Goal: Transaction & Acquisition: Book appointment/travel/reservation

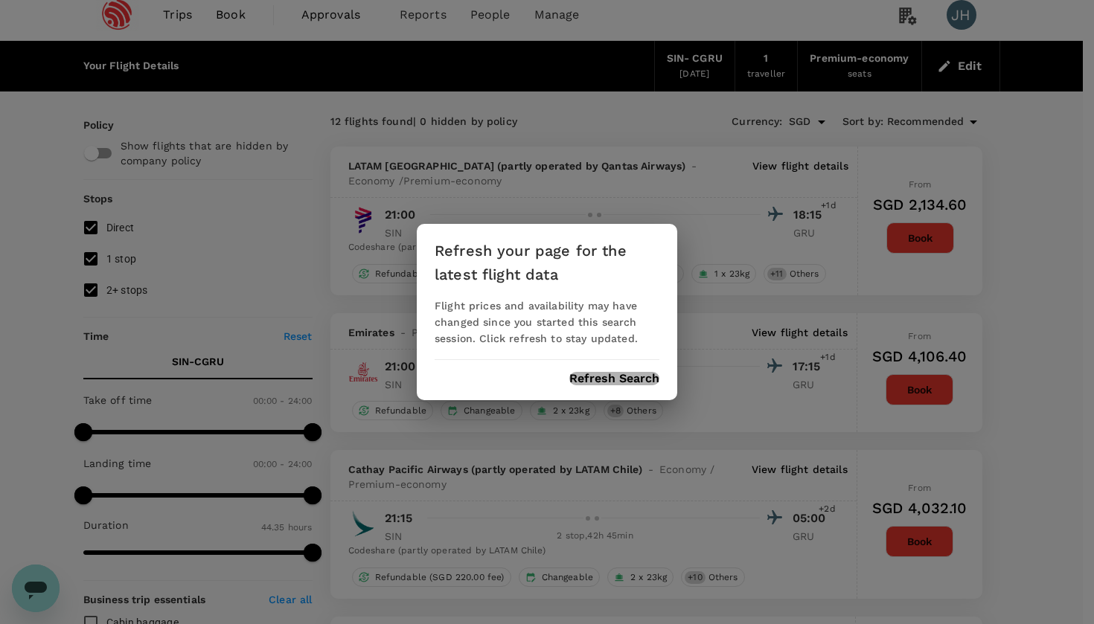
click at [632, 378] on button "Refresh Search" at bounding box center [614, 378] width 90 height 13
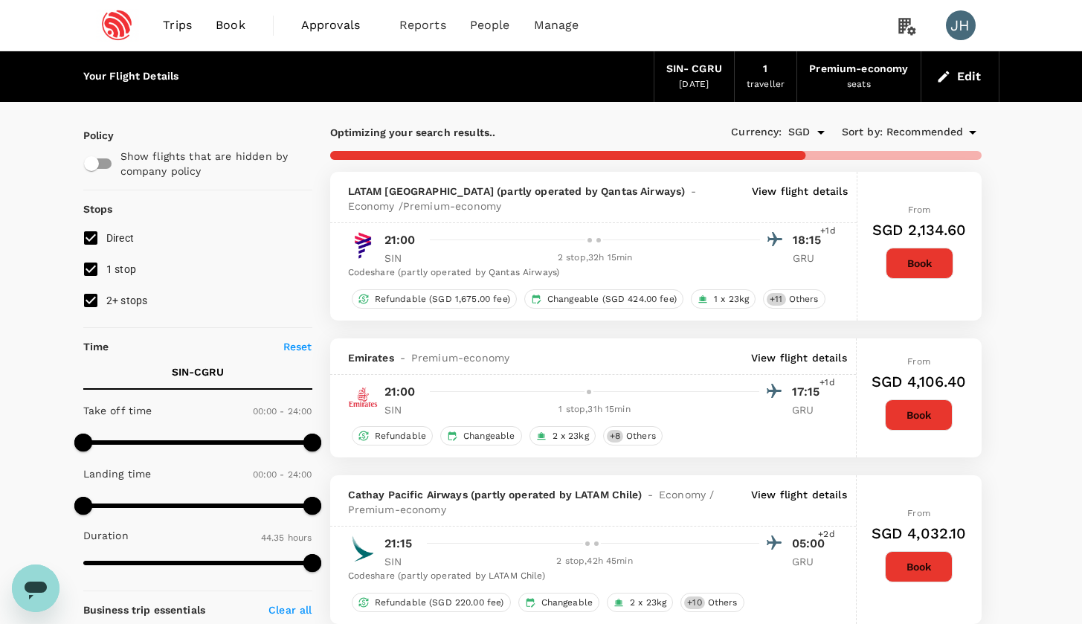
click at [242, 22] on span "Book" at bounding box center [231, 25] width 30 height 18
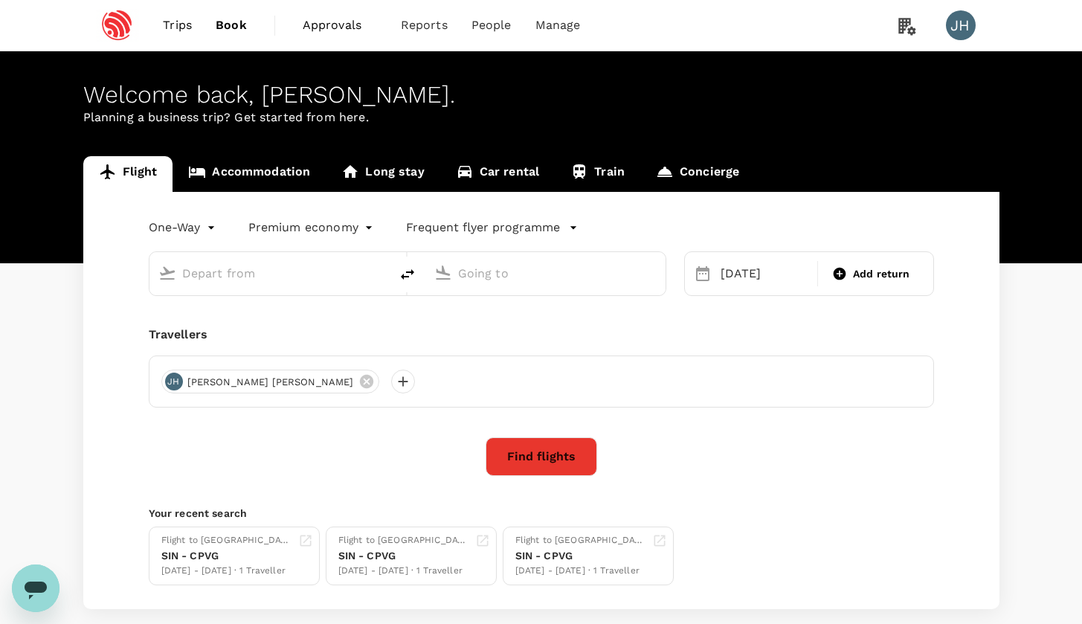
type input "Singapore Changi (SIN)"
type input "[GEOGRAPHIC_DATA], [GEOGRAPHIC_DATA] (any)"
type input "Singapore Changi (SIN)"
click at [252, 273] on input "Singapore Changi (SIN)" at bounding box center [270, 273] width 176 height 23
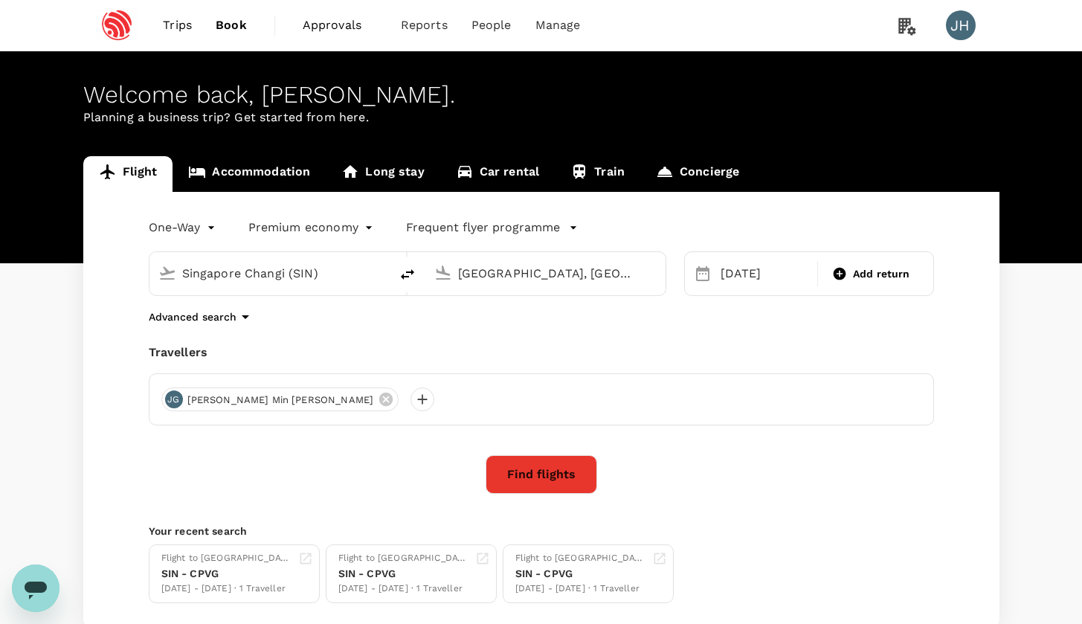
click at [478, 272] on input "[GEOGRAPHIC_DATA], [GEOGRAPHIC_DATA] (any)" at bounding box center [546, 273] width 176 height 23
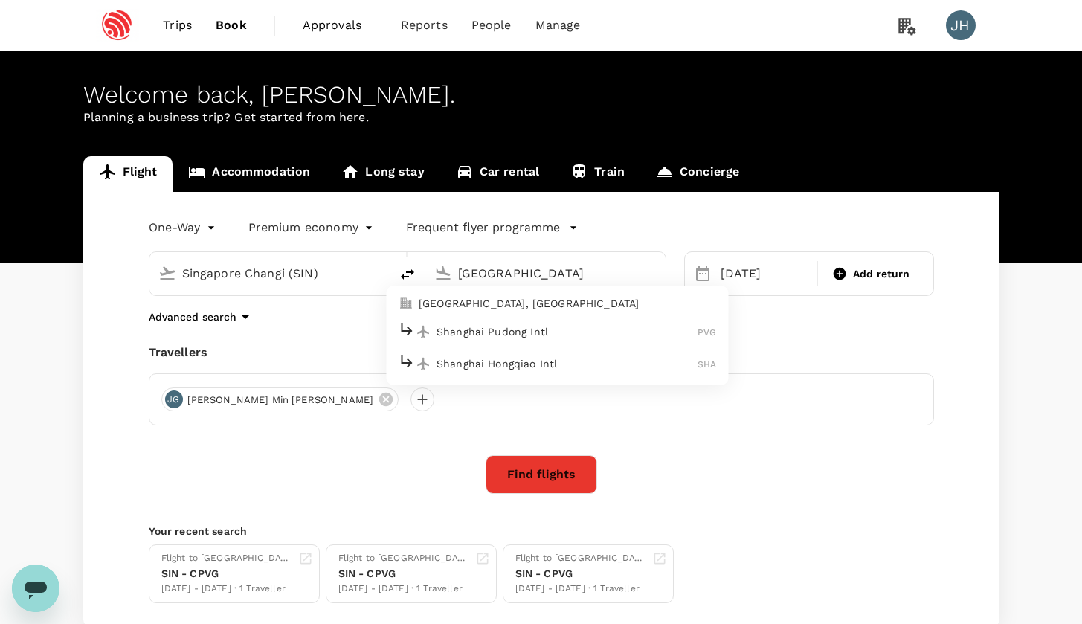
type input "[GEOGRAPHIC_DATA], [GEOGRAPHIC_DATA] (any)"
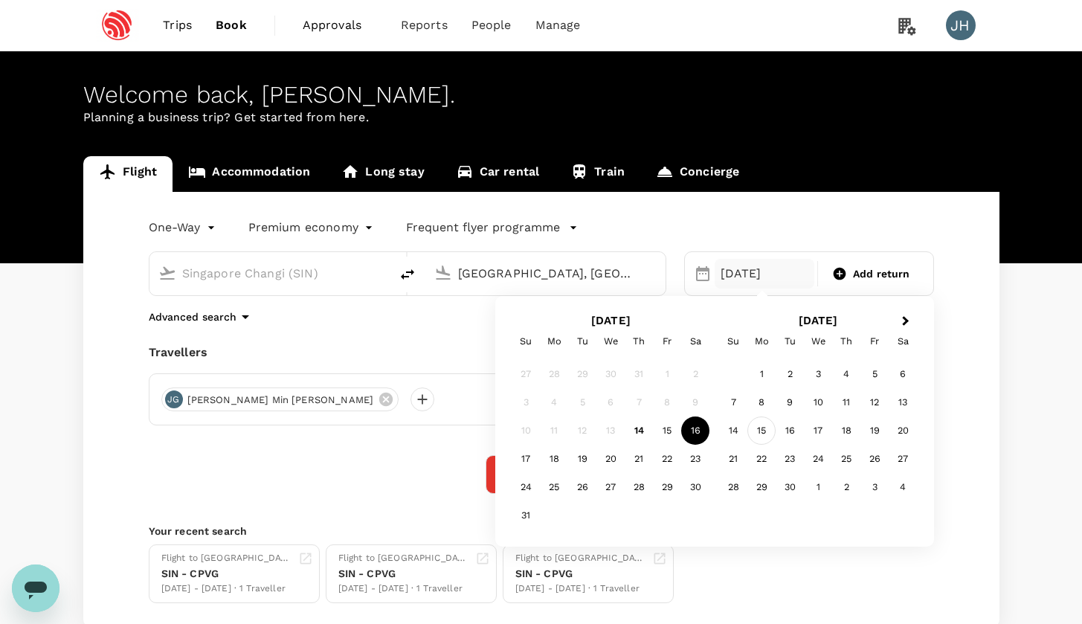
click at [765, 428] on div "15" at bounding box center [762, 431] width 28 height 28
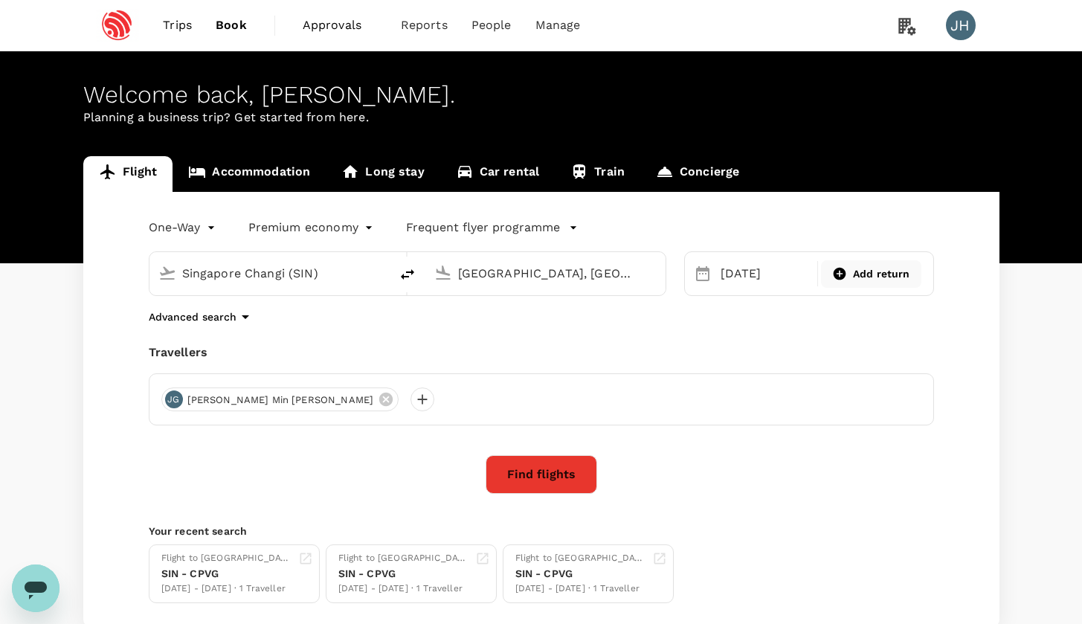
click at [882, 281] on span "Add return" at bounding box center [881, 274] width 57 height 16
type input "roundtrip"
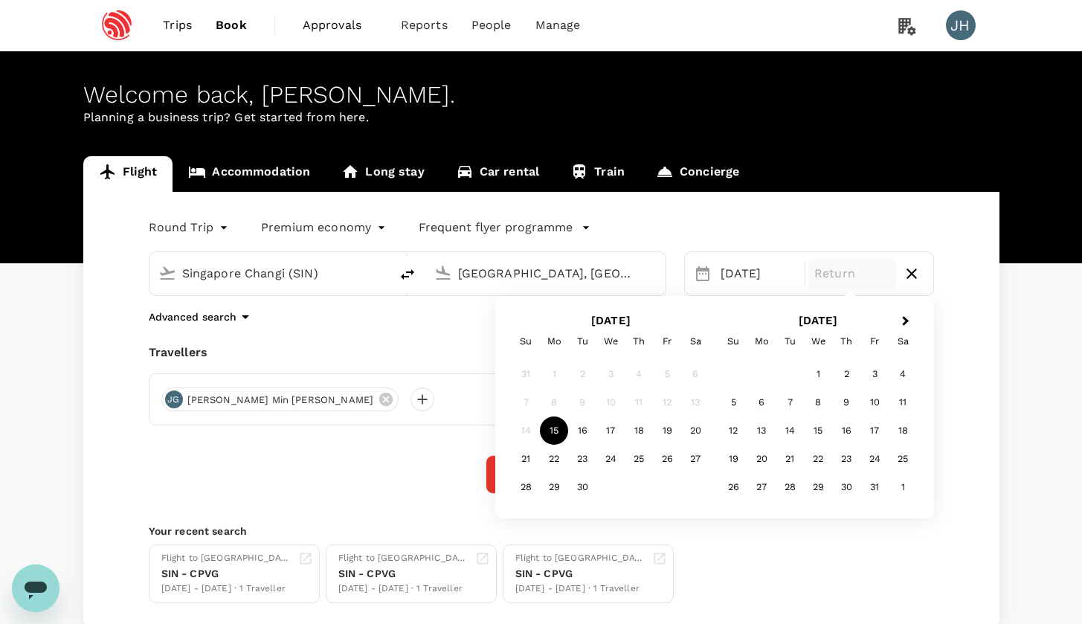
click at [894, 319] on h2 "[DATE]" at bounding box center [819, 320] width 208 height 13
click at [906, 319] on span "Next Month" at bounding box center [906, 321] width 0 height 17
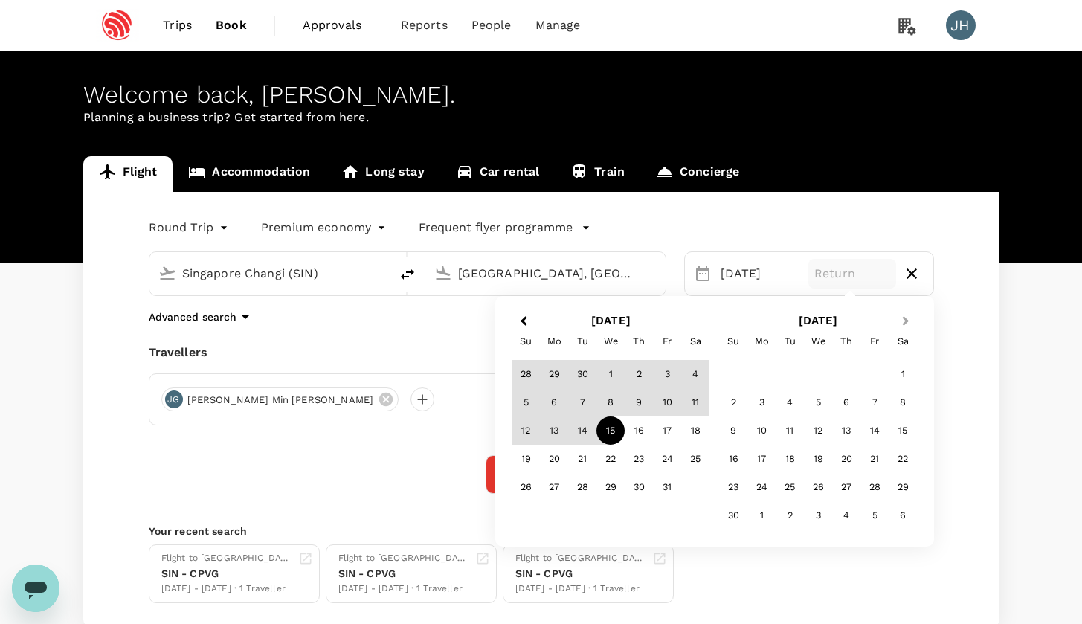
click at [906, 319] on span "Next Month" at bounding box center [906, 321] width 0 height 17
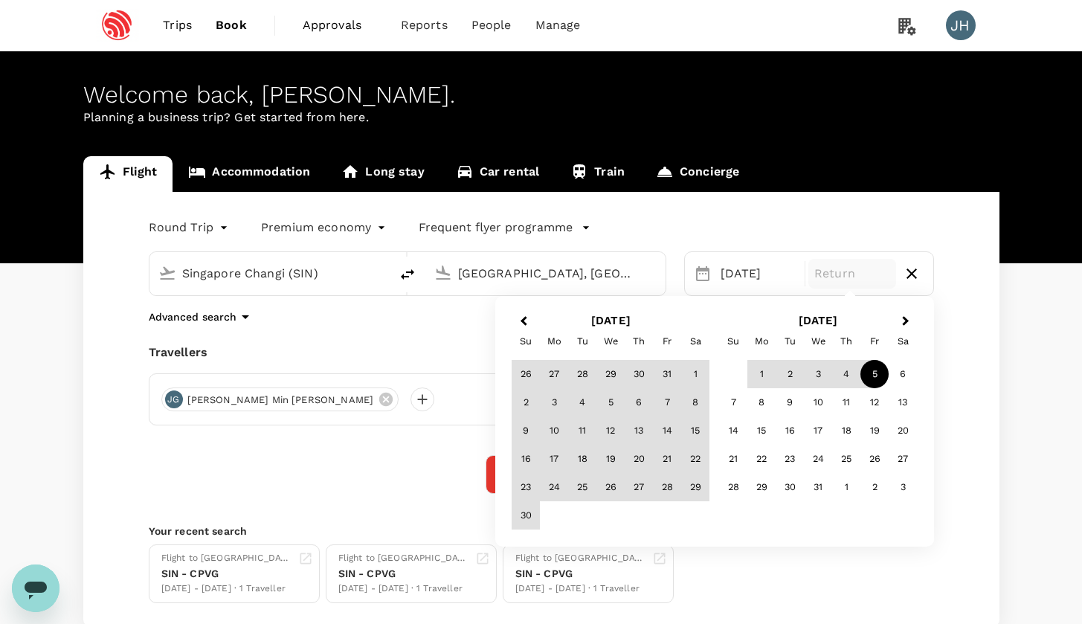
click at [878, 365] on div "5" at bounding box center [875, 374] width 28 height 28
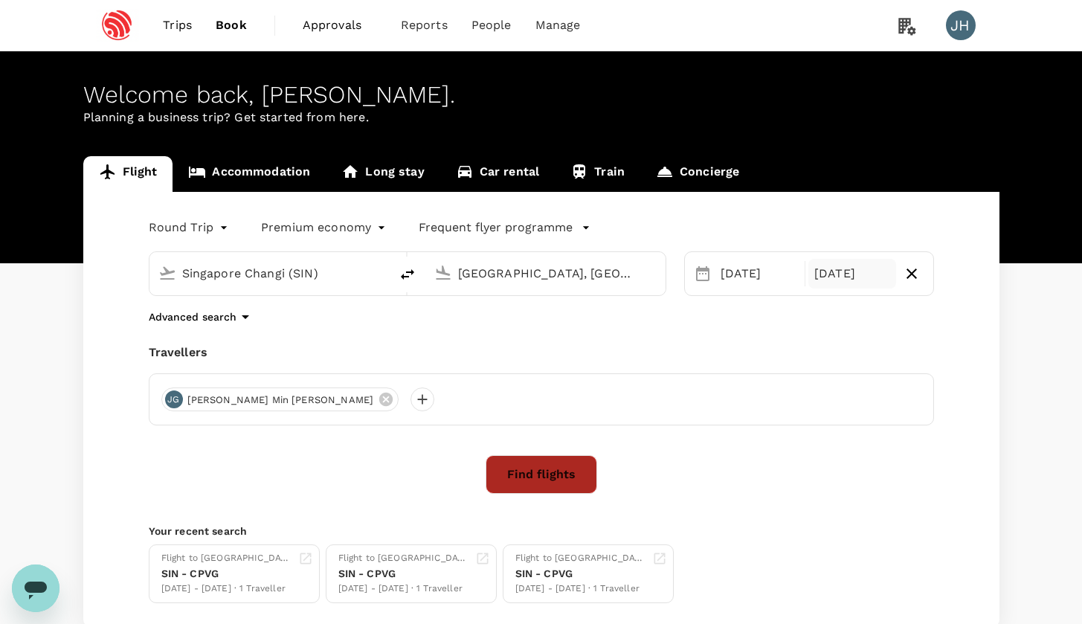
click at [515, 463] on button "Find flights" at bounding box center [542, 474] width 112 height 39
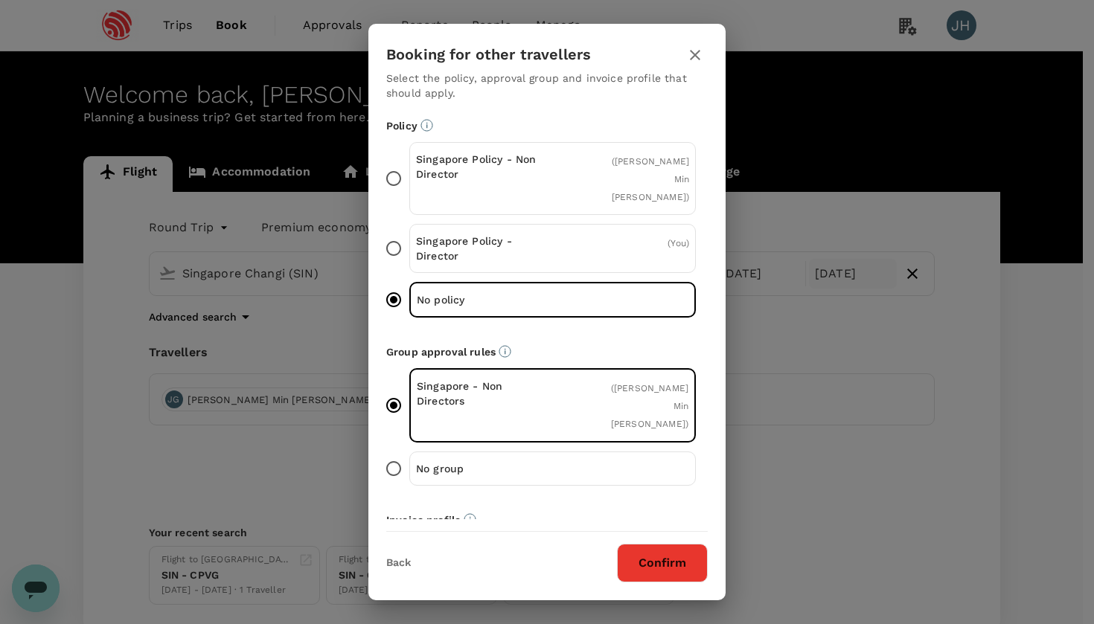
click at [537, 155] on p "Singapore Policy - Non Director" at bounding box center [484, 167] width 137 height 30
click at [409, 163] on input "Singapore Policy - Non Director ( [PERSON_NAME] Min [PERSON_NAME] )" at bounding box center [393, 178] width 31 height 31
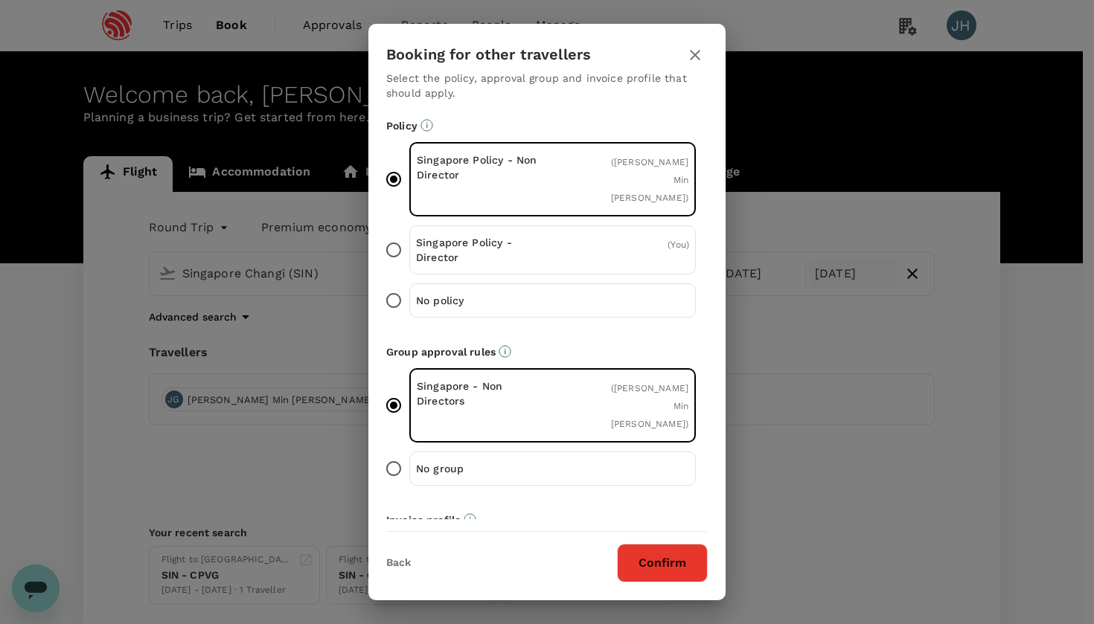
scroll to position [41, 0]
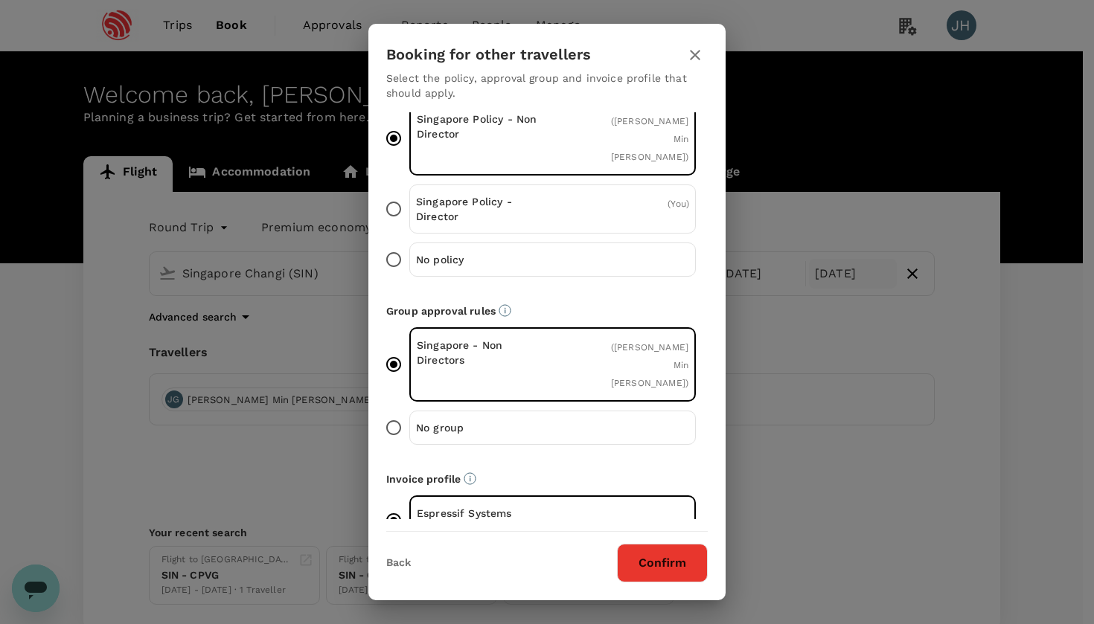
click at [683, 554] on button "Confirm" at bounding box center [662, 563] width 91 height 39
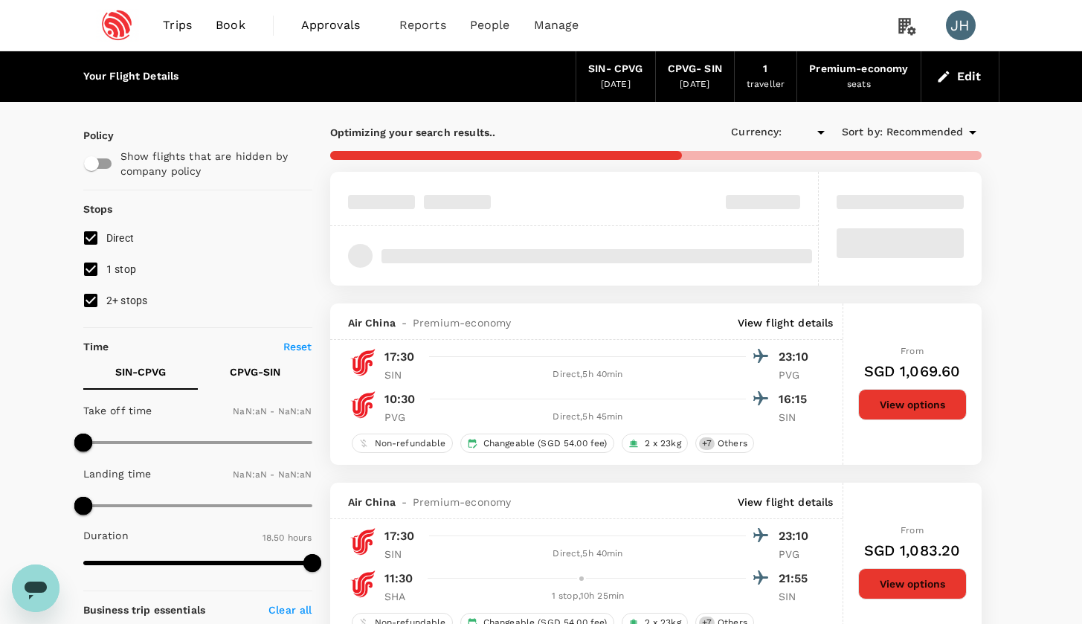
type input "SGD"
type input "1440"
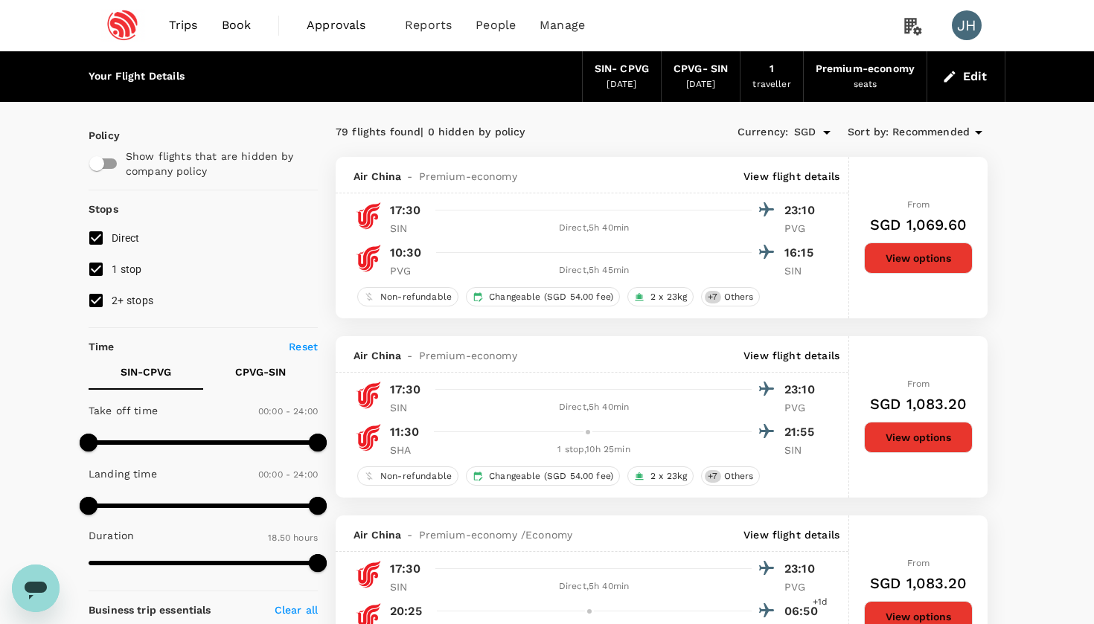
click at [694, 88] on div "[DATE]" at bounding box center [701, 84] width 30 height 15
click at [973, 74] on button "Edit" at bounding box center [966, 77] width 54 height 24
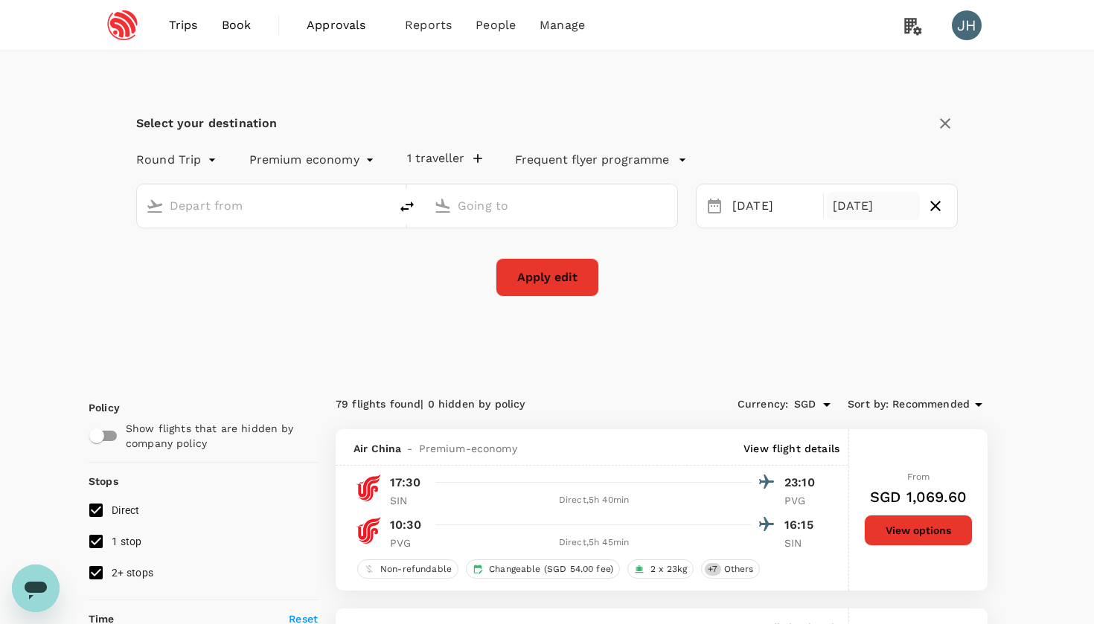
click at [874, 200] on div "[DATE]" at bounding box center [874, 206] width 94 height 29
type input "Singapore Changi (SIN)"
type input "[GEOGRAPHIC_DATA], [GEOGRAPHIC_DATA] (any)"
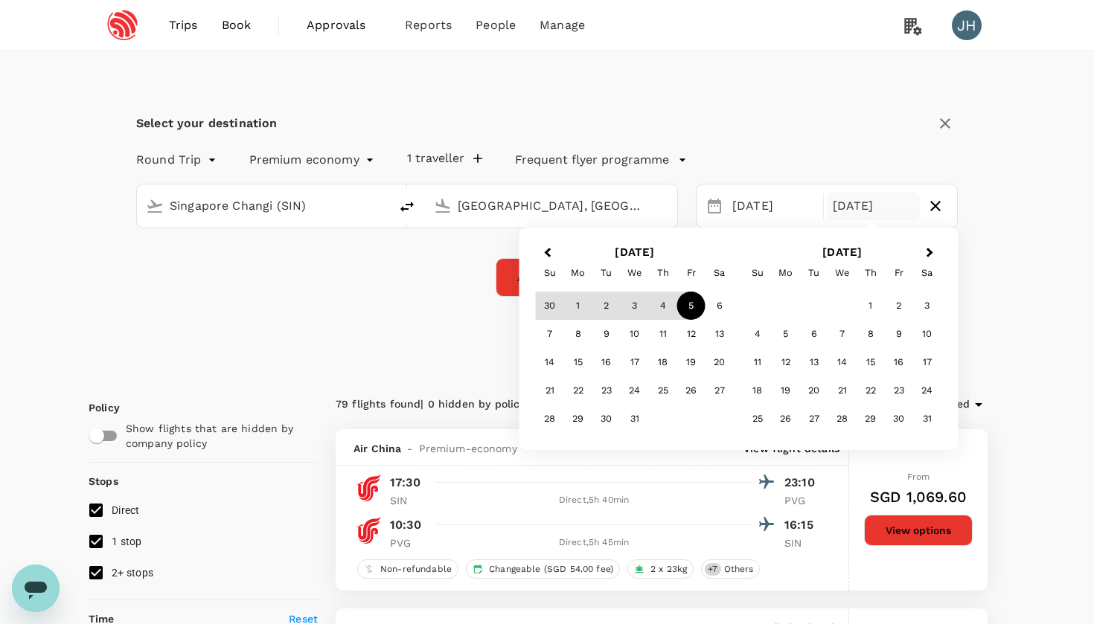
click at [692, 300] on div "5" at bounding box center [691, 306] width 28 height 28
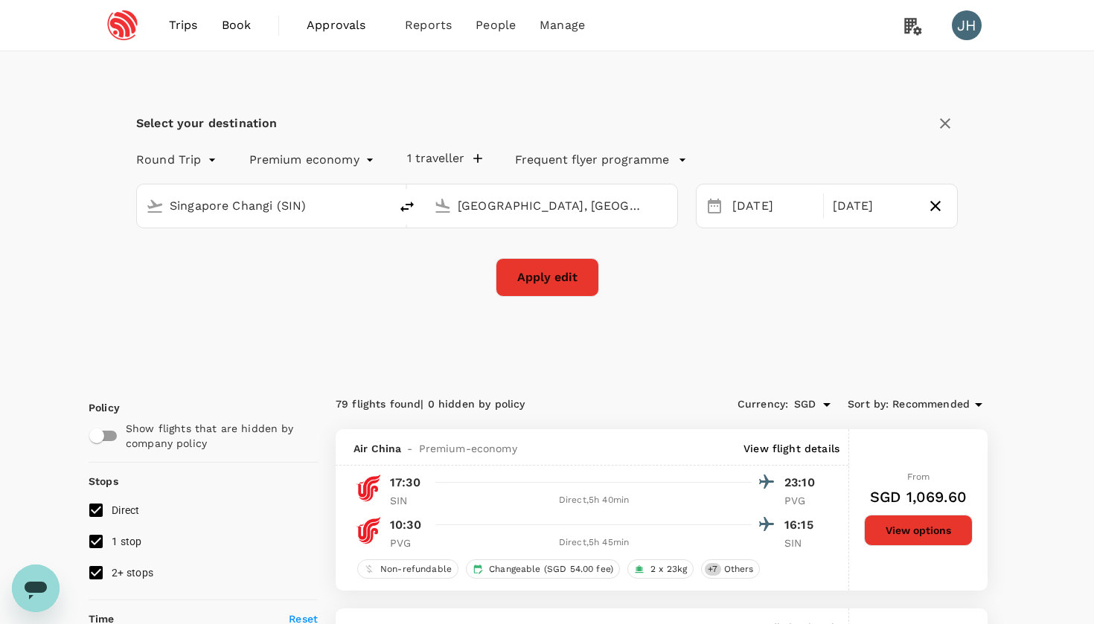
click at [559, 279] on button "Apply edit" at bounding box center [546, 277] width 103 height 39
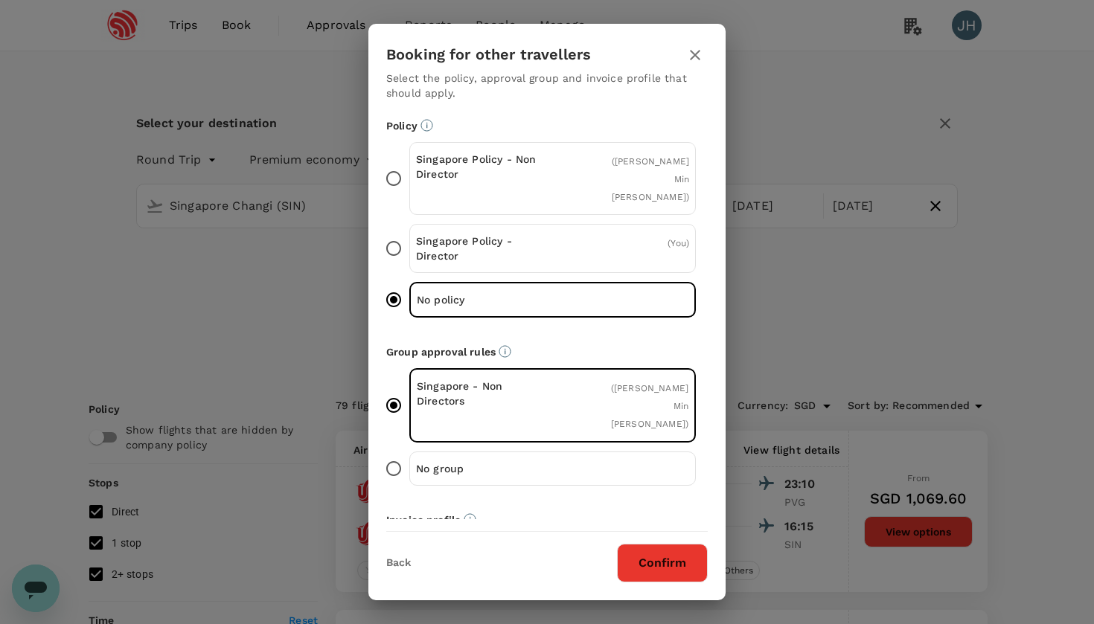
click at [559, 199] on div "Singapore Policy - Non Director ( [PERSON_NAME] Min [PERSON_NAME] ) [GEOGRAPHIC…" at bounding box center [546, 212] width 321 height 140
click at [559, 175] on div "Singapore Policy - Non Director ( [PERSON_NAME] Min [PERSON_NAME] )" at bounding box center [552, 178] width 286 height 73
click at [409, 175] on input "Singapore Policy - Non Director ( [PERSON_NAME] Min [PERSON_NAME] )" at bounding box center [393, 178] width 31 height 31
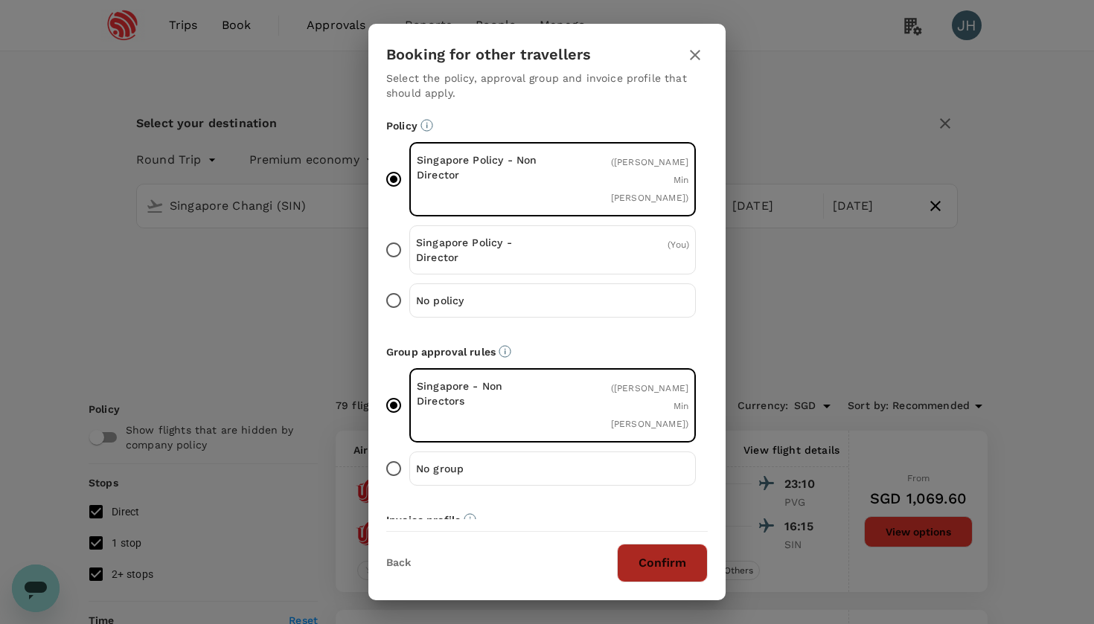
click at [664, 567] on button "Confirm" at bounding box center [662, 563] width 91 height 39
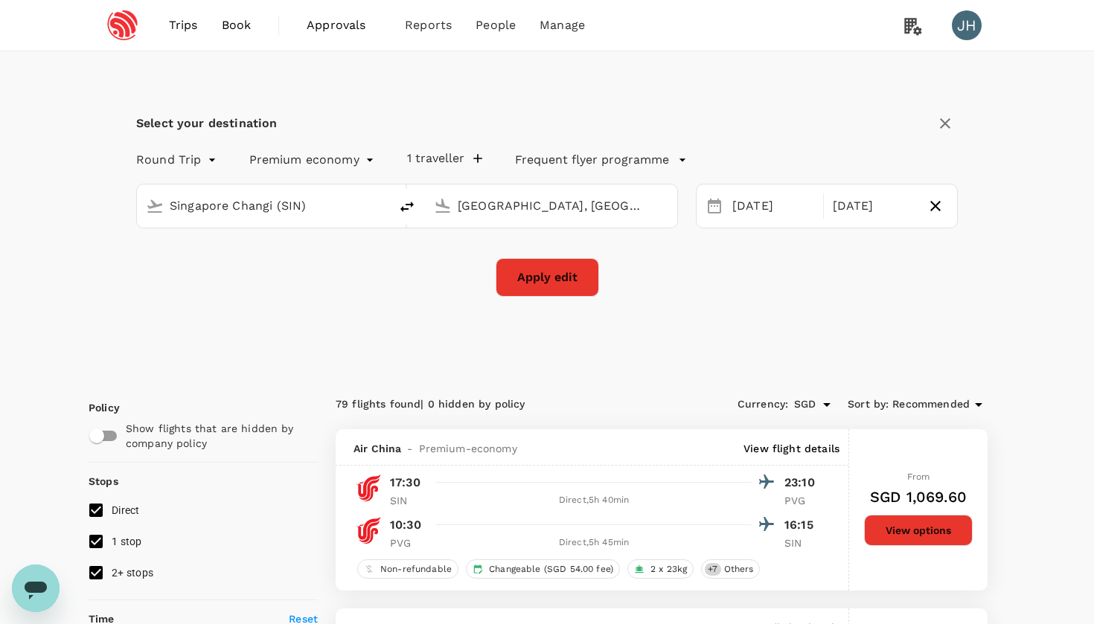
checkbox input "false"
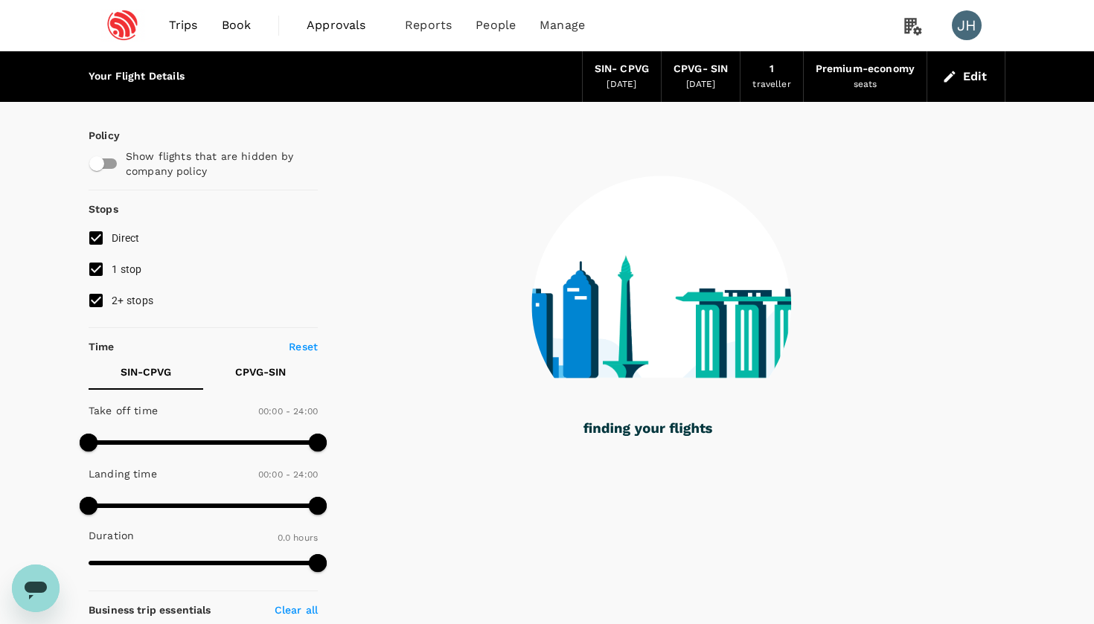
type input "1105"
checkbox input "true"
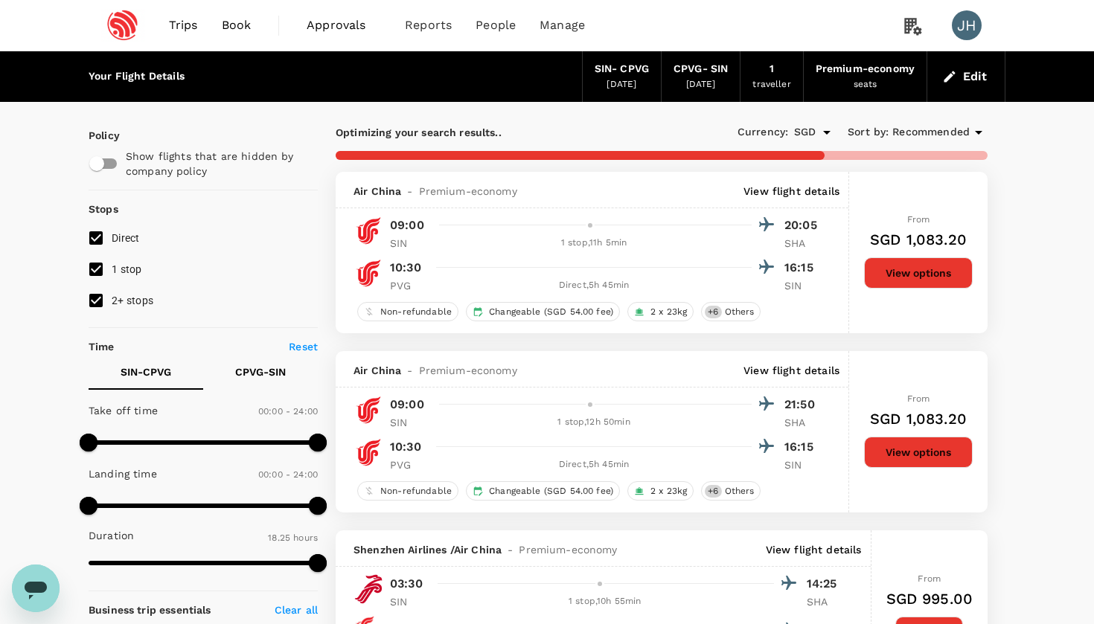
type input "1130"
